Goal: Transaction & Acquisition: Purchase product/service

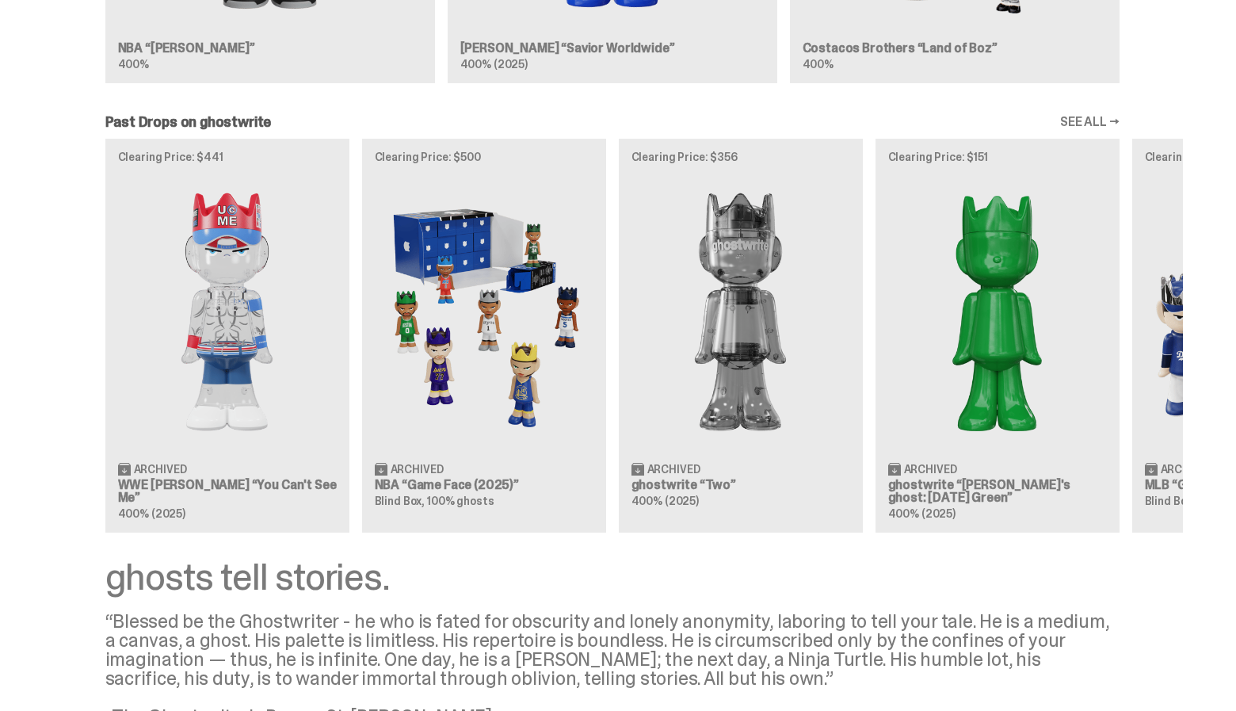
scroll to position [1314, 0]
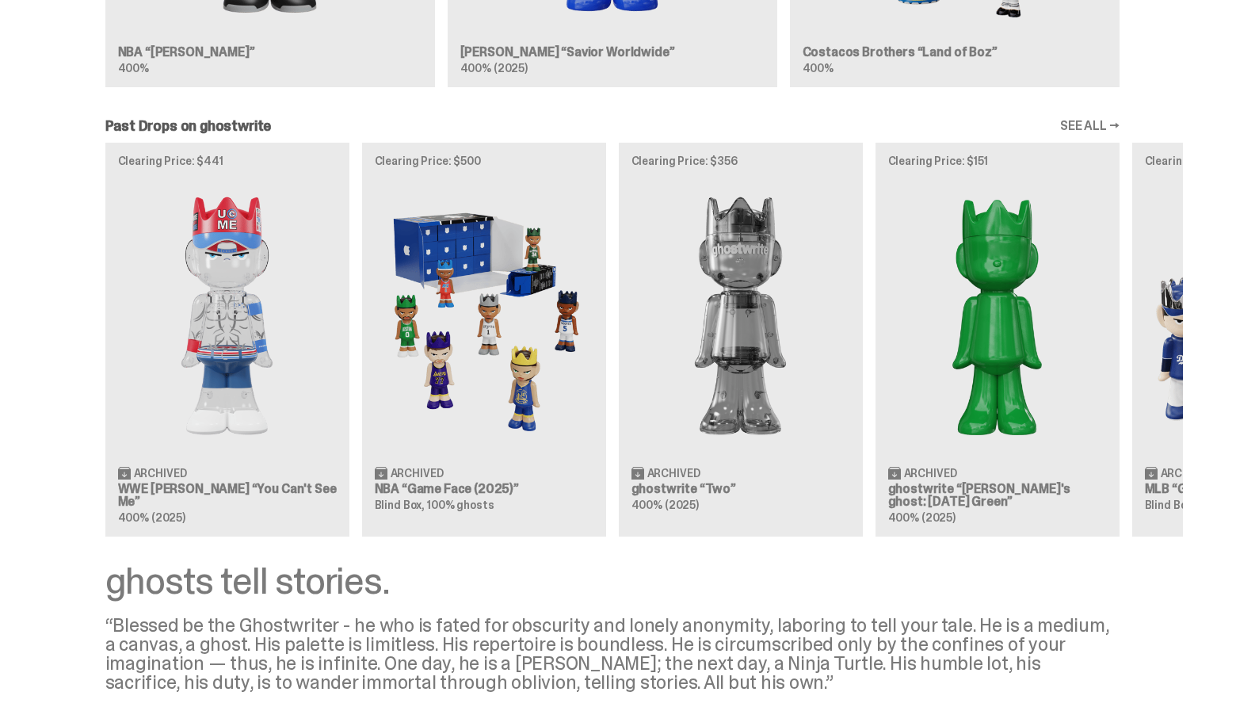
click at [1094, 126] on link "SEE ALL →" at bounding box center [1089, 126] width 59 height 13
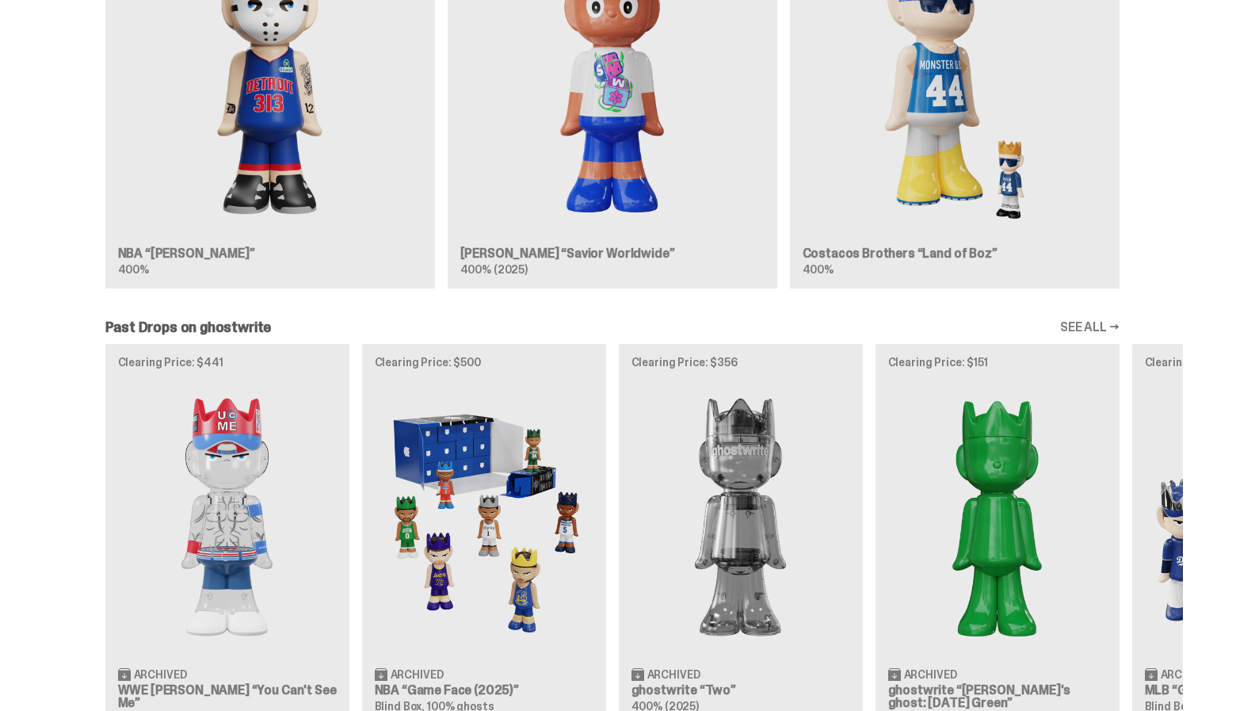
scroll to position [1038, 0]
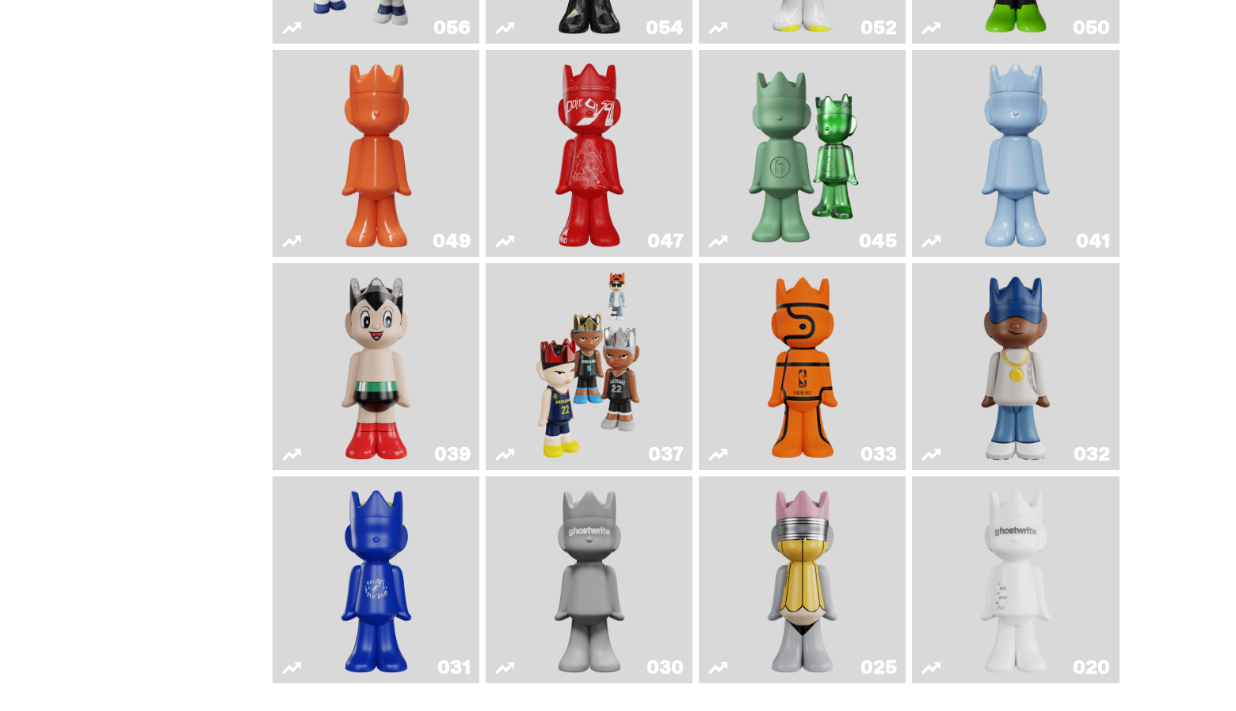
scroll to position [583, 0]
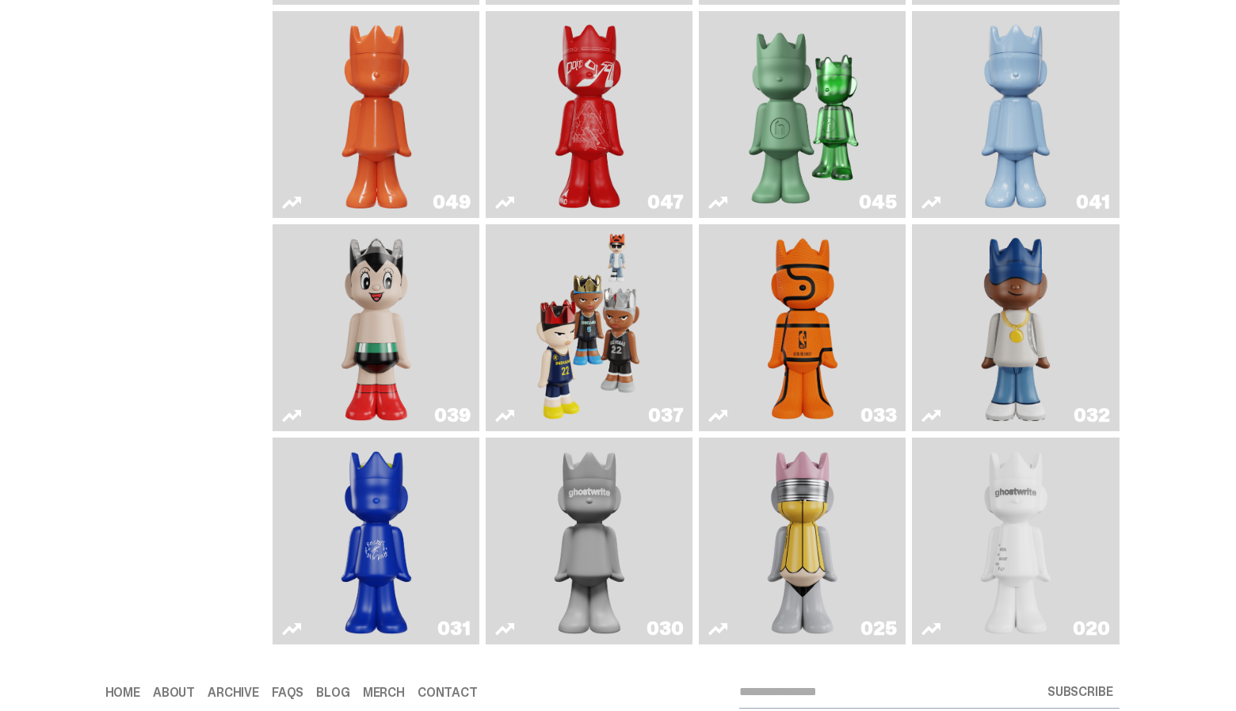
click at [787, 299] on img "Game Ball" at bounding box center [803, 328] width 84 height 194
